Goal: Information Seeking & Learning: Learn about a topic

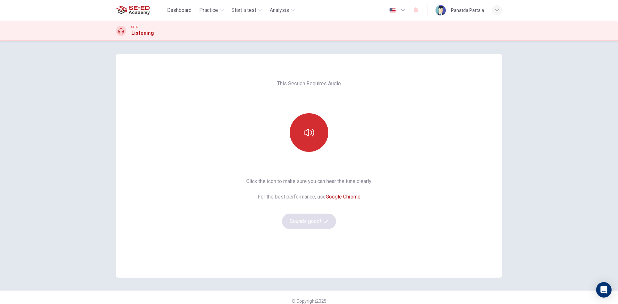
click at [312, 142] on button "button" at bounding box center [308, 132] width 39 height 39
click at [321, 227] on button "Sounds good!" at bounding box center [309, 221] width 54 height 15
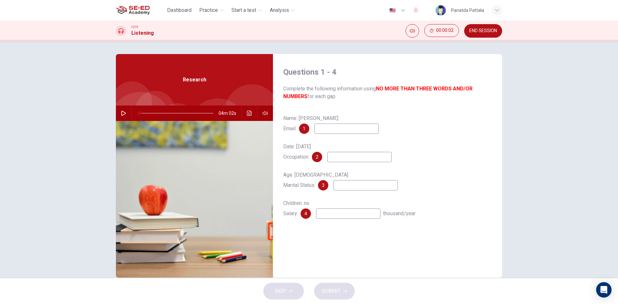
click at [118, 114] on button "button" at bounding box center [123, 112] width 10 height 15
type input "1"
click at [349, 130] on input at bounding box center [346, 129] width 64 height 10
type input "47"
type input "W"
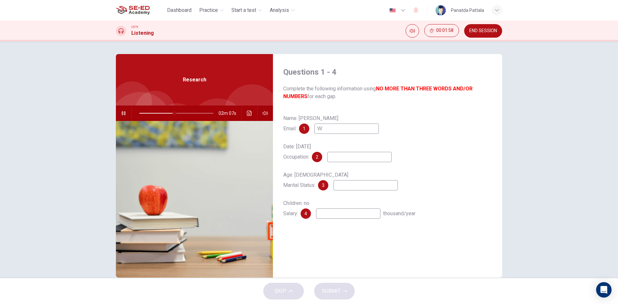
type input "48"
type input "WS"
type input "48"
type input "WG"
type input "49"
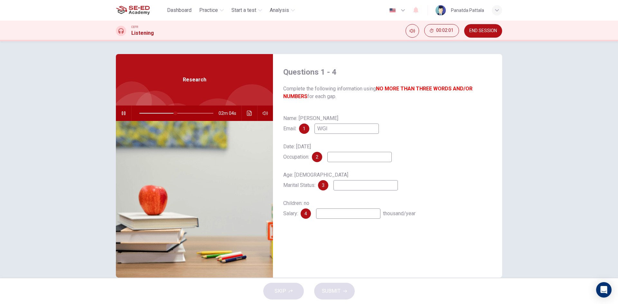
type input "WGla"
type input "49"
type input "WGlass"
type input "49"
type input "WGlass@"
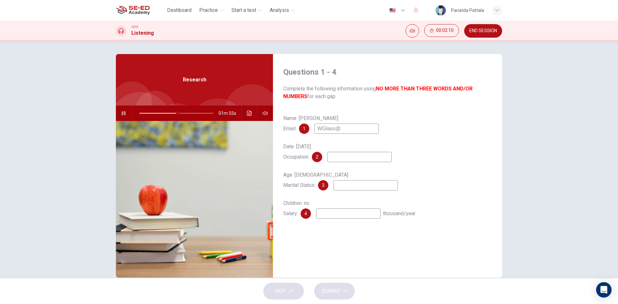
type input "53"
type input "WGlass@gm"
type input "53"
type input "WGlass@gmai"
type input "54"
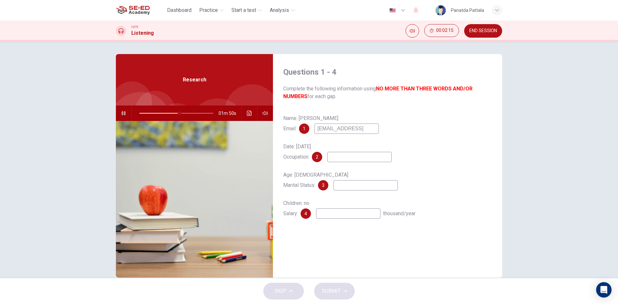
type input "[EMAIL_ADDRESS]."
type input "55"
type input "WGlass@gmail.c"
type input "55"
type input "[EMAIL_ADDRESS][DOMAIN_NAME]"
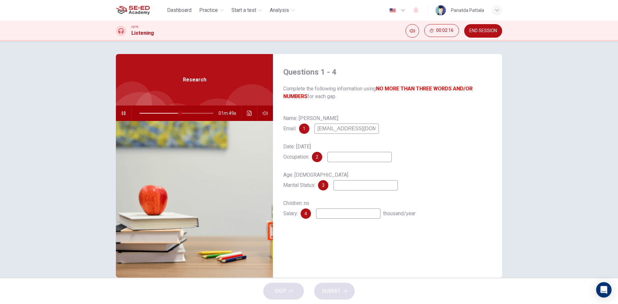
type input "55"
type input "[EMAIL_ADDRESS][DOMAIN_NAME]"
type input "60"
type input "[EMAIL_ADDRESS][DOMAIN_NAME]"
click at [365, 152] on div "Date: [DATE] Occupation: 2" at bounding box center [387, 152] width 208 height 21
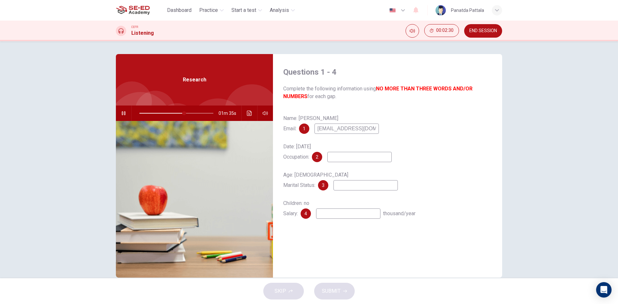
click at [368, 158] on input at bounding box center [359, 157] width 64 height 10
type input "62"
type input "29"
click at [343, 155] on input "29" at bounding box center [359, 157] width 64 height 10
type input "74"
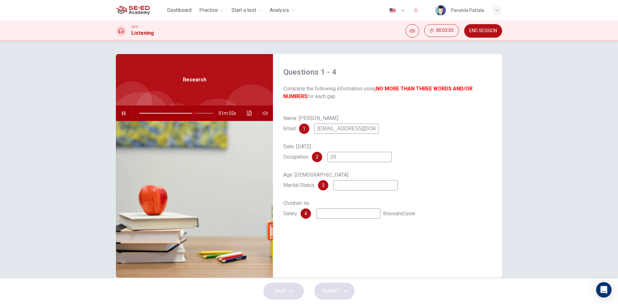
type input "29"
click at [355, 184] on input at bounding box center [365, 185] width 64 height 10
type input "80"
type input "si"
type input "81"
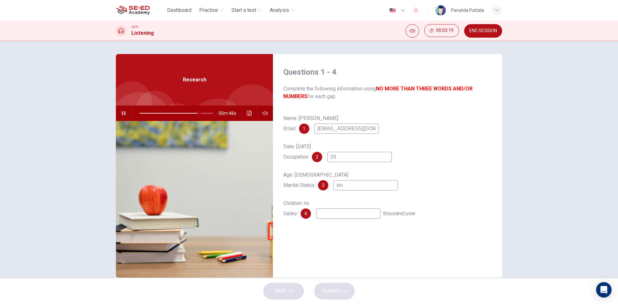
type input "sing"
type input "81"
type input "single"
type input "84"
type input "single"
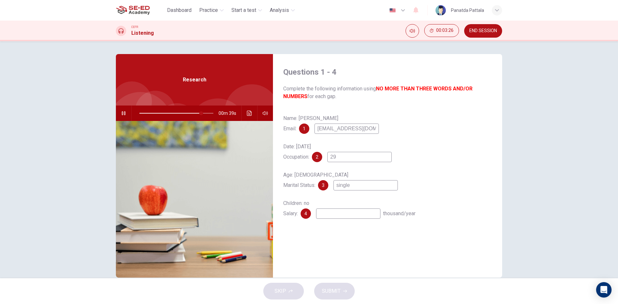
click at [349, 162] on input "29" at bounding box center [359, 157] width 64 height 10
type input "99"
type input "2"
type input "0"
click at [122, 114] on icon "button" at bounding box center [123, 113] width 5 height 5
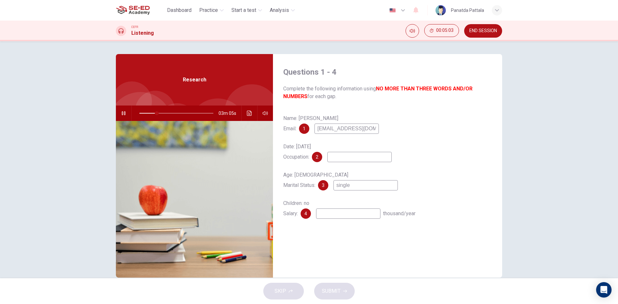
click at [343, 131] on input "[EMAIL_ADDRESS][DOMAIN_NAME]" at bounding box center [346, 129] width 64 height 10
type input "24"
type input "[EMAIL_ADDRESS][DOMAIN_NAME]"
type input "24"
type input "[EMAIL_ADDRESS][DOMAIN_NAME]"
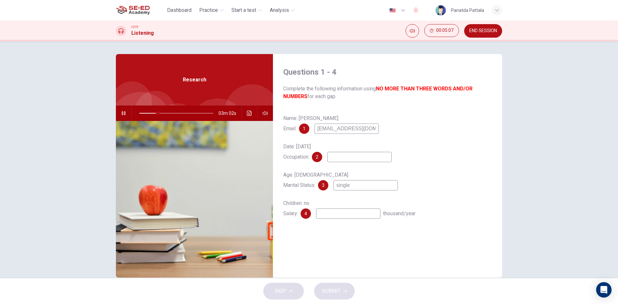
type input "25"
type input "[EMAIL_ADDRESS][DOMAIN_NAME]"
click at [340, 161] on input at bounding box center [359, 157] width 64 height 10
type input "30"
type input "cil"
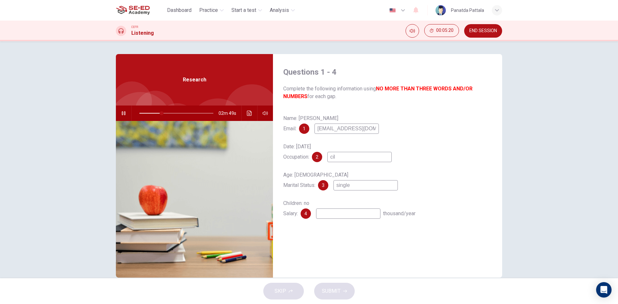
type input "30"
type input "cill"
type input "31"
type input "cillv"
type input "33"
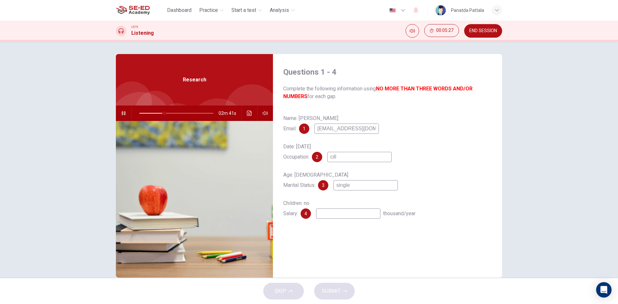
type input "cil"
type input "34"
type input "ci"
type input "34"
type input "civ"
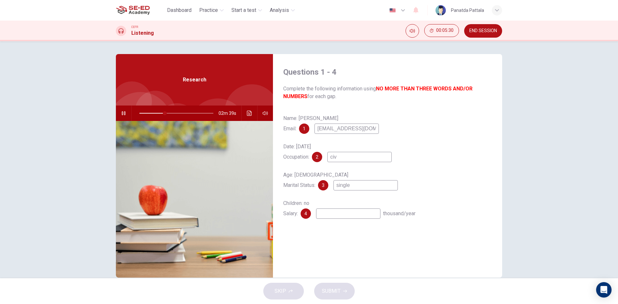
type input "35"
type input "civil"
type input "36"
type input "civil"
click at [346, 213] on input at bounding box center [348, 213] width 64 height 10
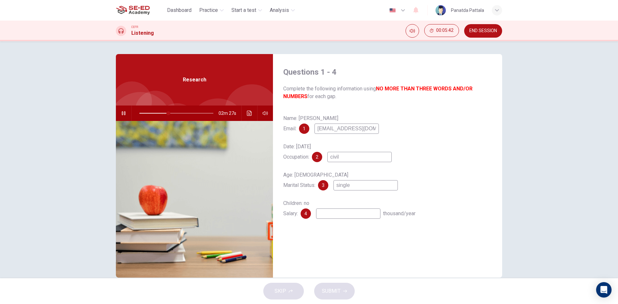
type input "40"
type input "2"
type input "40"
type input "24"
type input "40"
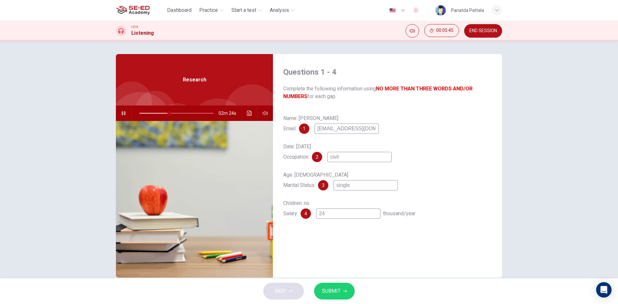
type input "24-"
type input "41"
type input "24-2"
type input "41"
type input "24-26"
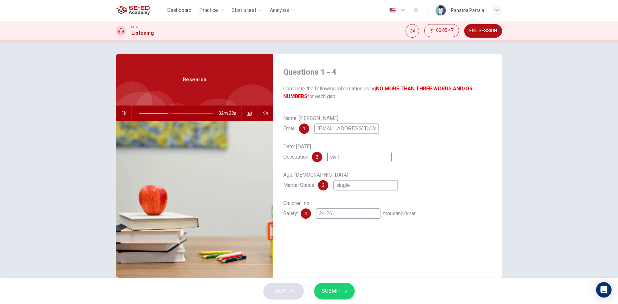
type input "42"
type input "24-26"
click at [328, 293] on span "SUBMIT" at bounding box center [331, 291] width 19 height 9
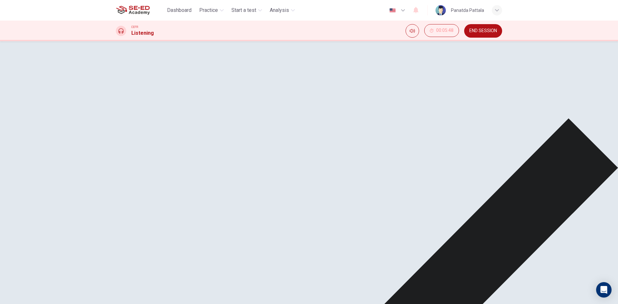
scroll to position [12, 0]
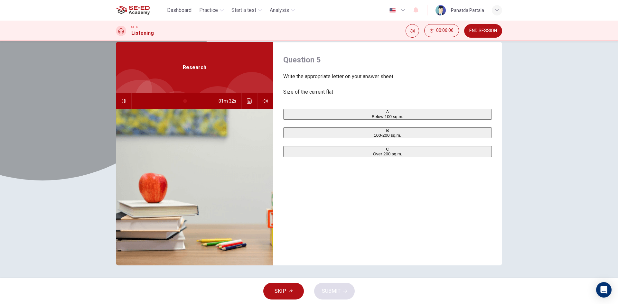
click at [324, 120] on button "A Below 100 sq.m." at bounding box center [387, 114] width 208 height 11
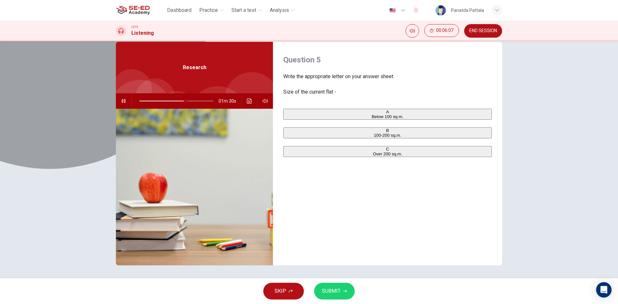
click at [332, 138] on button "B 100-200 sq.m." at bounding box center [387, 132] width 208 height 11
click at [371, 115] on span "Below 100 sq.m." at bounding box center [387, 116] width 32 height 5
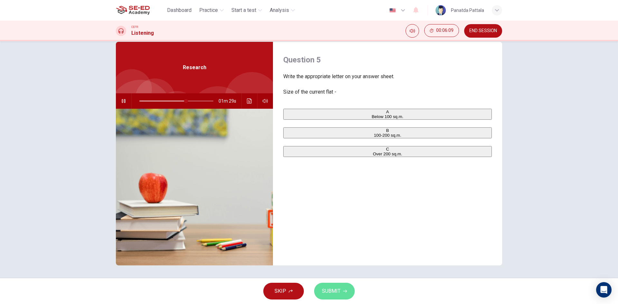
click at [335, 293] on span "SUBMIT" at bounding box center [331, 291] width 19 height 9
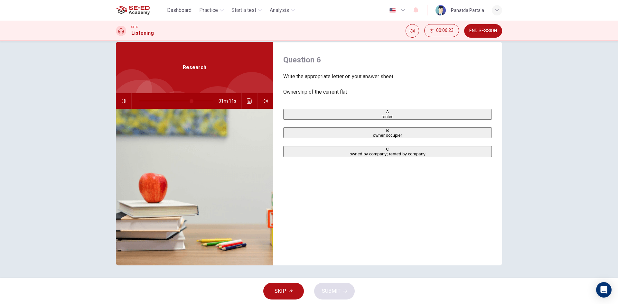
click at [381, 119] on span "rented" at bounding box center [387, 116] width 12 height 5
click at [333, 287] on span "SUBMIT" at bounding box center [331, 291] width 19 height 9
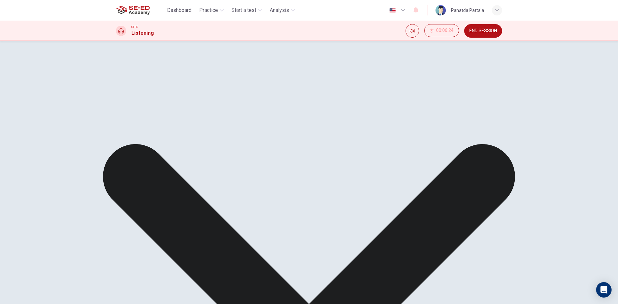
click at [326, 196] on div "Question 6 Write the appropriate letter on your answer sheet. Ownership of the …" at bounding box center [387, 154] width 229 height 224
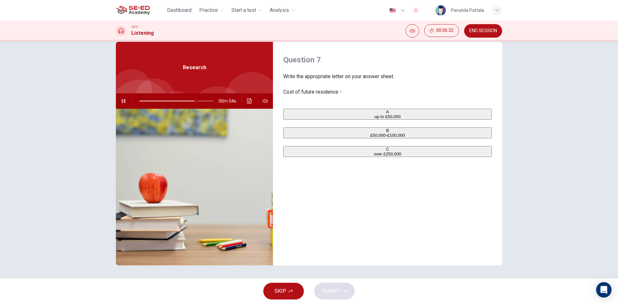
click at [370, 138] on span "£50,000-£100,000" at bounding box center [387, 135] width 35 height 5
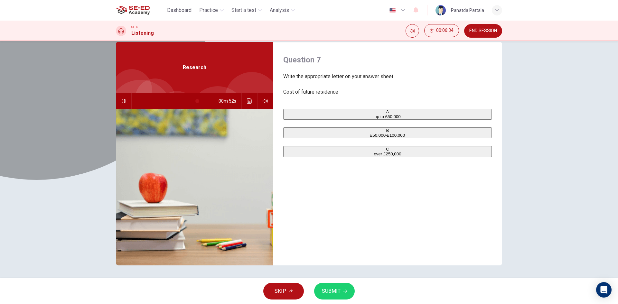
click at [374, 117] on span "up to £50,000" at bounding box center [387, 116] width 26 height 5
click at [370, 138] on span "£50,000-£100,000" at bounding box center [387, 135] width 35 height 5
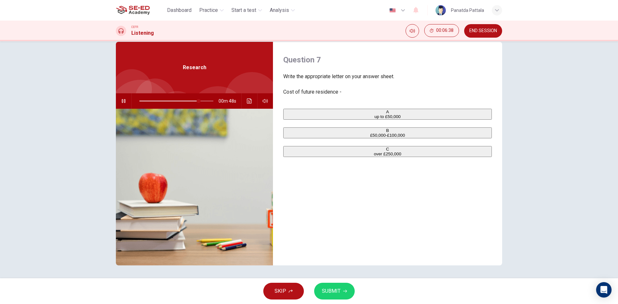
click at [327, 293] on span "SUBMIT" at bounding box center [331, 291] width 19 height 9
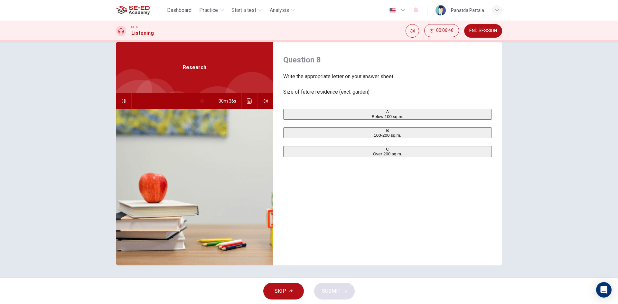
click at [343, 157] on button "C Over 200 sq.m." at bounding box center [387, 151] width 208 height 11
click at [328, 293] on span "SUBMIT" at bounding box center [331, 291] width 19 height 9
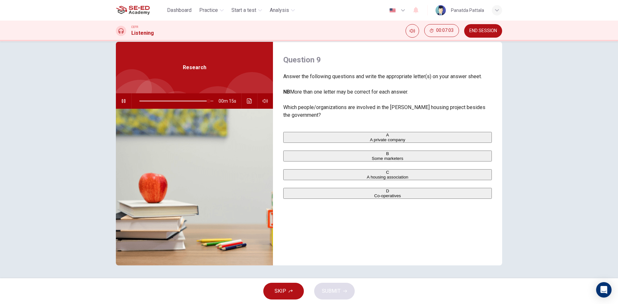
click at [367, 179] on span "A housing association" at bounding box center [387, 177] width 41 height 5
click at [343, 289] on icon "button" at bounding box center [345, 291] width 4 height 4
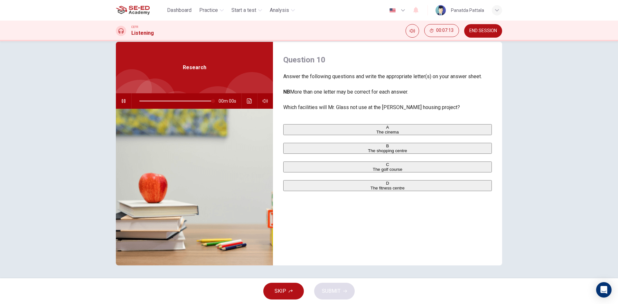
type input "0"
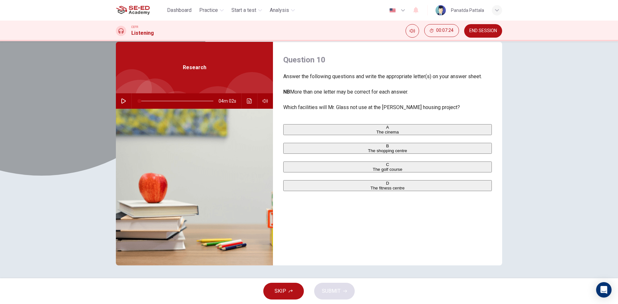
click at [376, 133] on span "The cinema" at bounding box center [387, 132] width 23 height 5
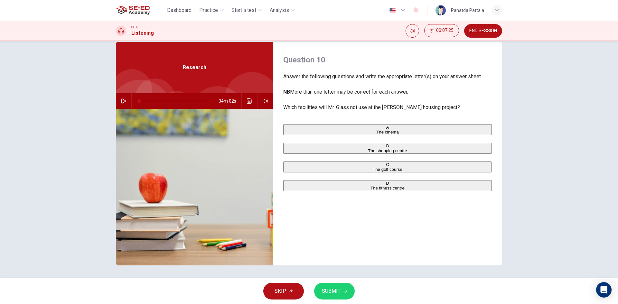
click at [334, 291] on span "SUBMIT" at bounding box center [331, 291] width 19 height 9
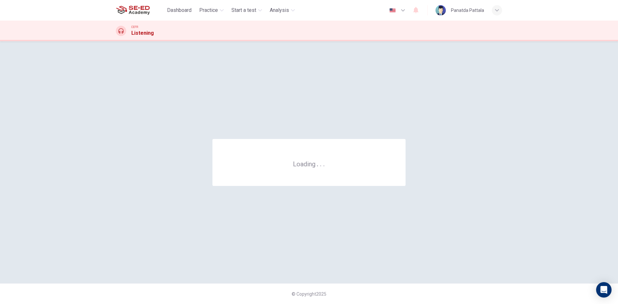
scroll to position [0, 0]
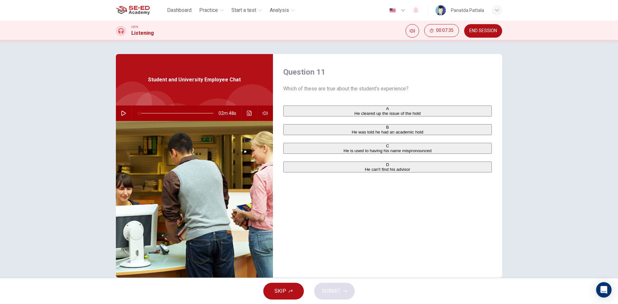
click at [118, 112] on button "button" at bounding box center [123, 112] width 10 height 15
click at [389, 153] on span "He is used to having his name mispronounced" at bounding box center [387, 150] width 88 height 5
click at [383, 135] on button "B He was told he had an academic hold" at bounding box center [387, 129] width 208 height 11
click at [339, 294] on span "SUBMIT" at bounding box center [331, 291] width 19 height 9
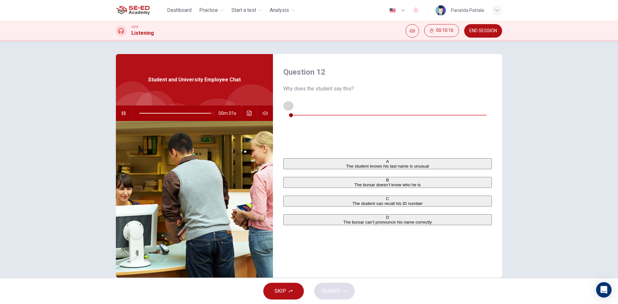
click at [288, 106] on icon "button" at bounding box center [288, 105] width 5 height 5
type input "0"
drag, startPoint x: 288, startPoint y: 106, endPoint x: 291, endPoint y: 109, distance: 4.5
click at [291, 108] on icon "button" at bounding box center [288, 105] width 5 height 5
type input "0"
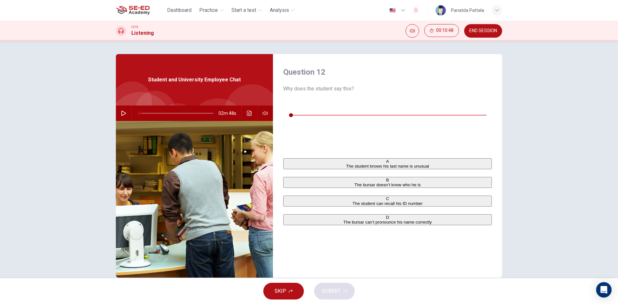
click at [353, 201] on span "The student can recall his ID number" at bounding box center [387, 203] width 70 height 5
click at [338, 288] on span "SUBMIT" at bounding box center [331, 291] width 19 height 9
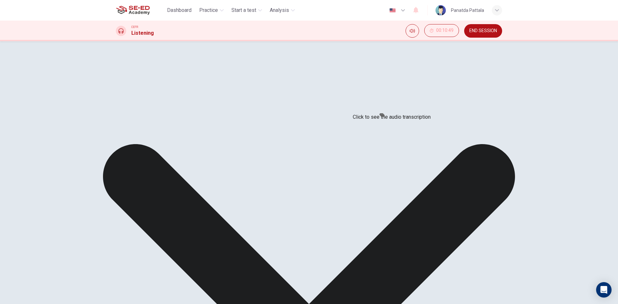
click at [291, 127] on icon "Click to see the audio transcription" at bounding box center [288, 129] width 5 height 5
click at [434, 304] on div at bounding box center [309, 304] width 618 height 0
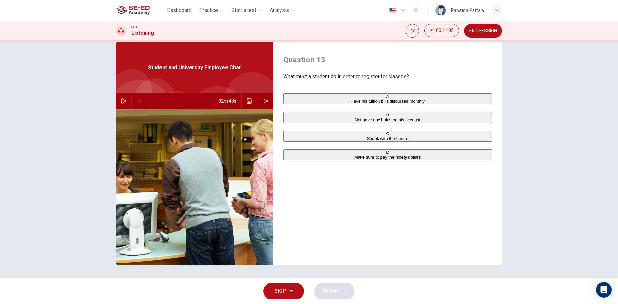
click at [354, 122] on span "Not have any holds on his account" at bounding box center [387, 119] width 66 height 5
click at [332, 289] on span "SUBMIT" at bounding box center [331, 291] width 19 height 9
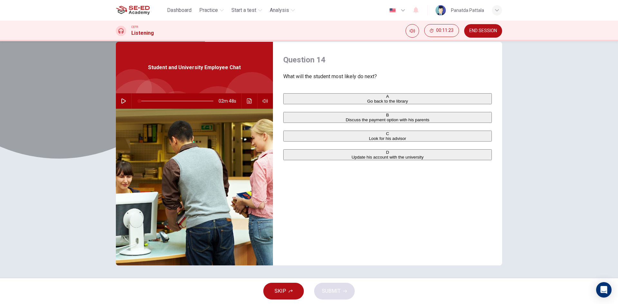
click at [345, 122] on span "Discuss the payment option with his parents" at bounding box center [387, 119] width 84 height 5
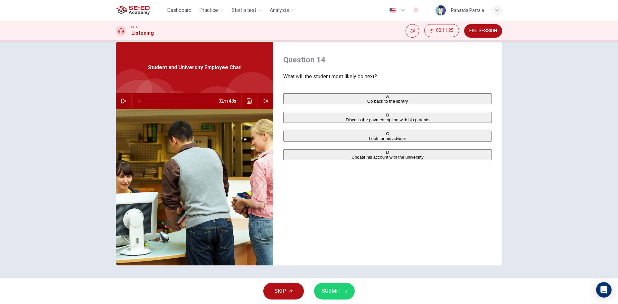
click at [346, 283] on button "SUBMIT" at bounding box center [334, 291] width 41 height 17
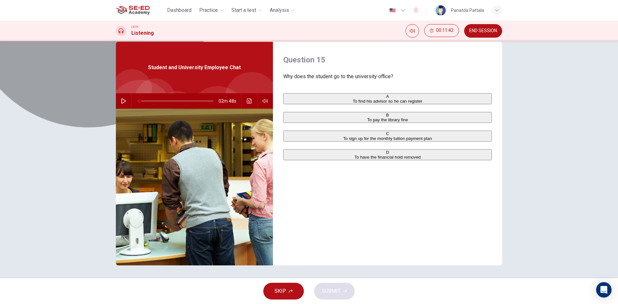
click at [370, 160] on span "To have the financial hold removed" at bounding box center [387, 157] width 66 height 5
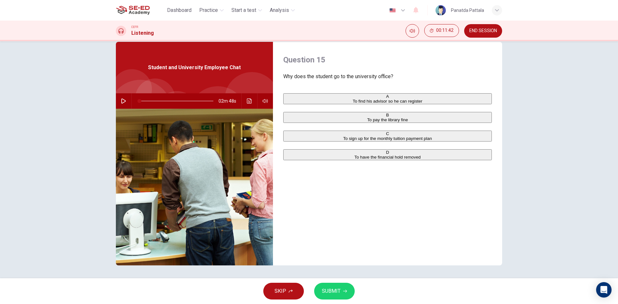
click at [337, 296] on button "SUBMIT" at bounding box center [334, 291] width 41 height 17
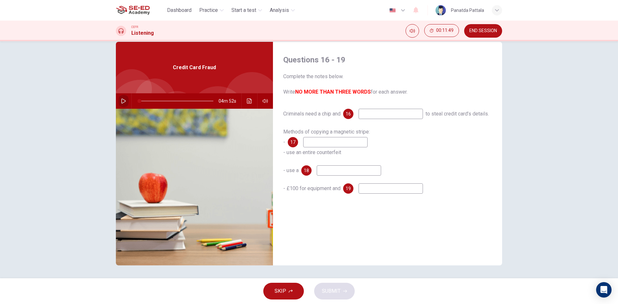
click at [120, 97] on button "button" at bounding box center [123, 100] width 10 height 15
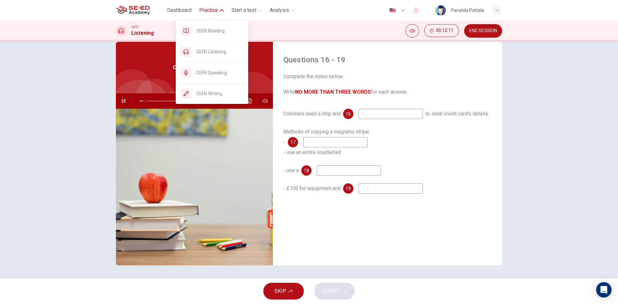
type input "8"
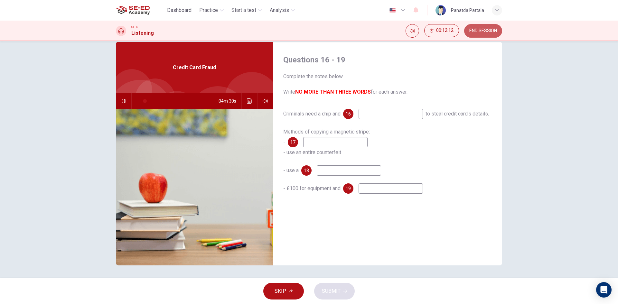
drag, startPoint x: 488, startPoint y: 29, endPoint x: 337, endPoint y: 41, distance: 151.6
click at [488, 29] on span "END SESSION" at bounding box center [483, 30] width 28 height 5
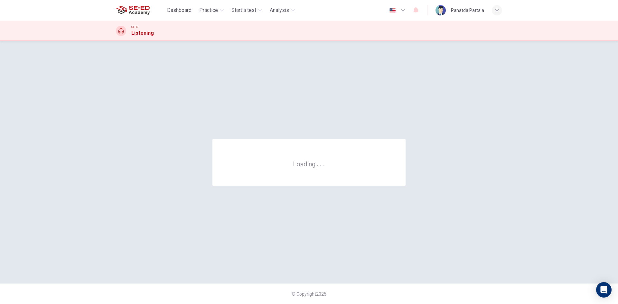
scroll to position [0, 0]
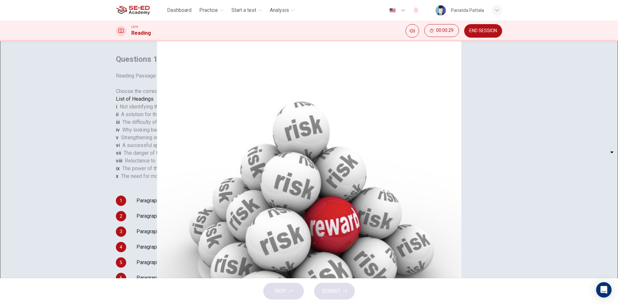
scroll to position [64, 0]
